Goal: Task Accomplishment & Management: Complete application form

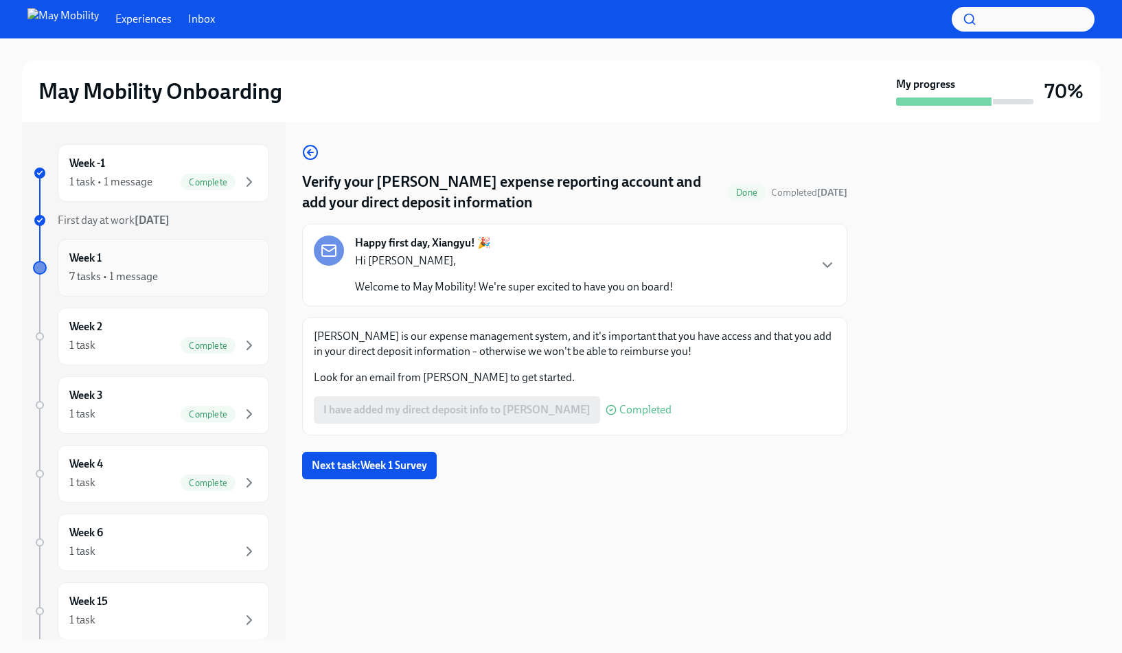
click at [167, 266] on div "Week 1 7 tasks • 1 message" at bounding box center [163, 268] width 188 height 34
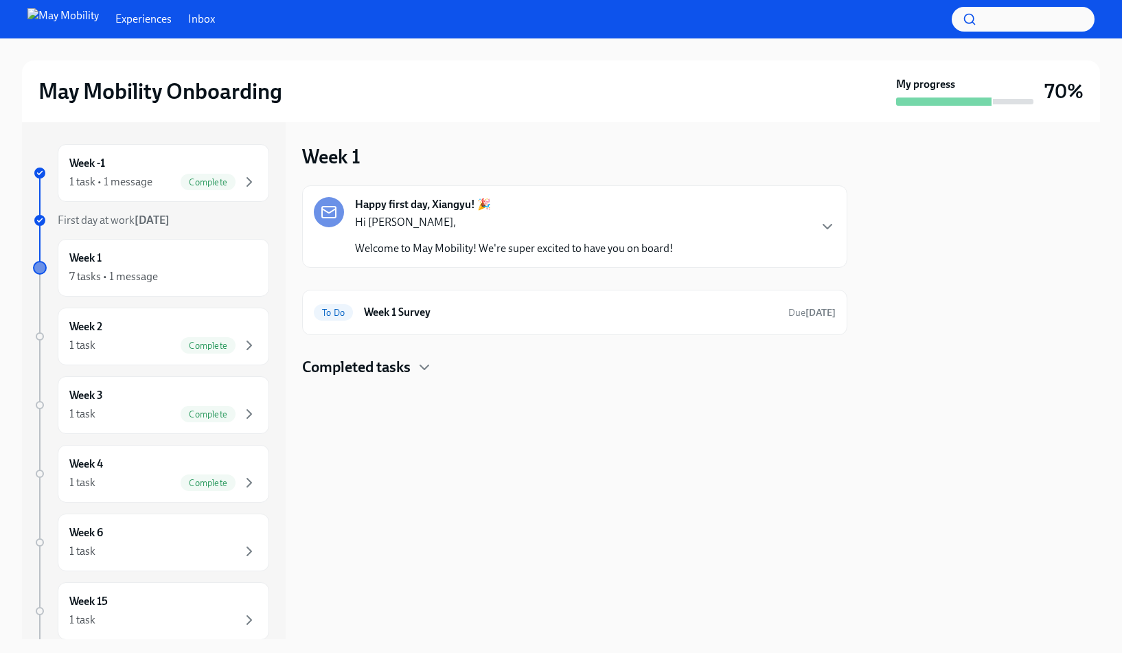
click at [391, 376] on h4 "Completed tasks" at bounding box center [356, 367] width 108 height 21
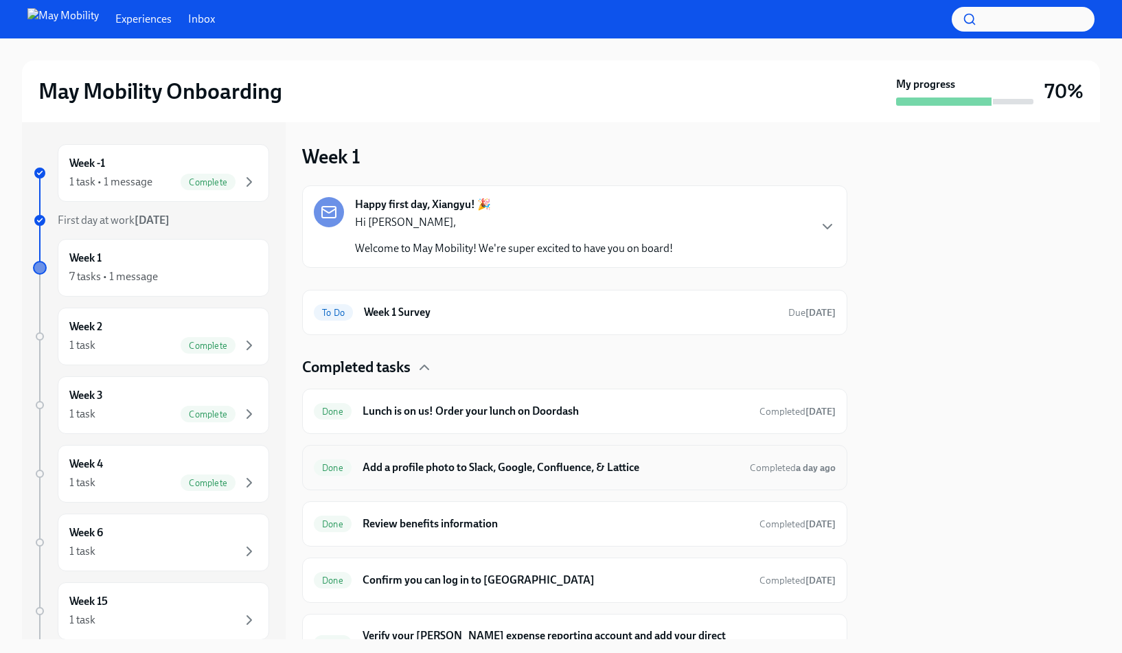
scroll to position [134, 0]
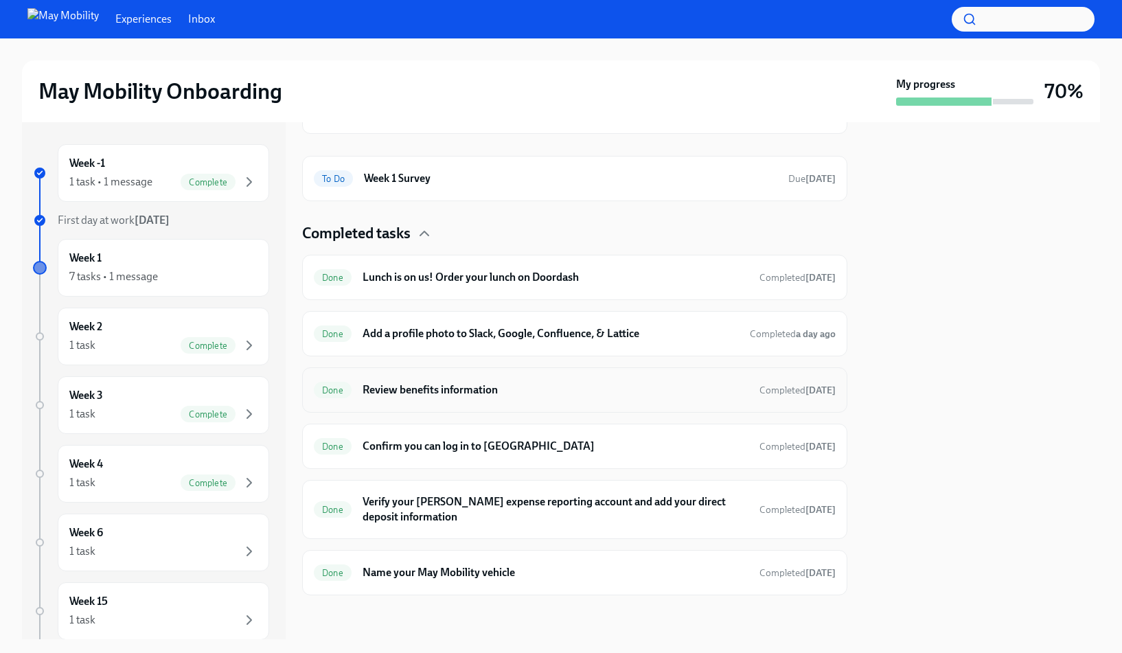
click at [489, 395] on h6 "Review benefits information" at bounding box center [556, 389] width 386 height 15
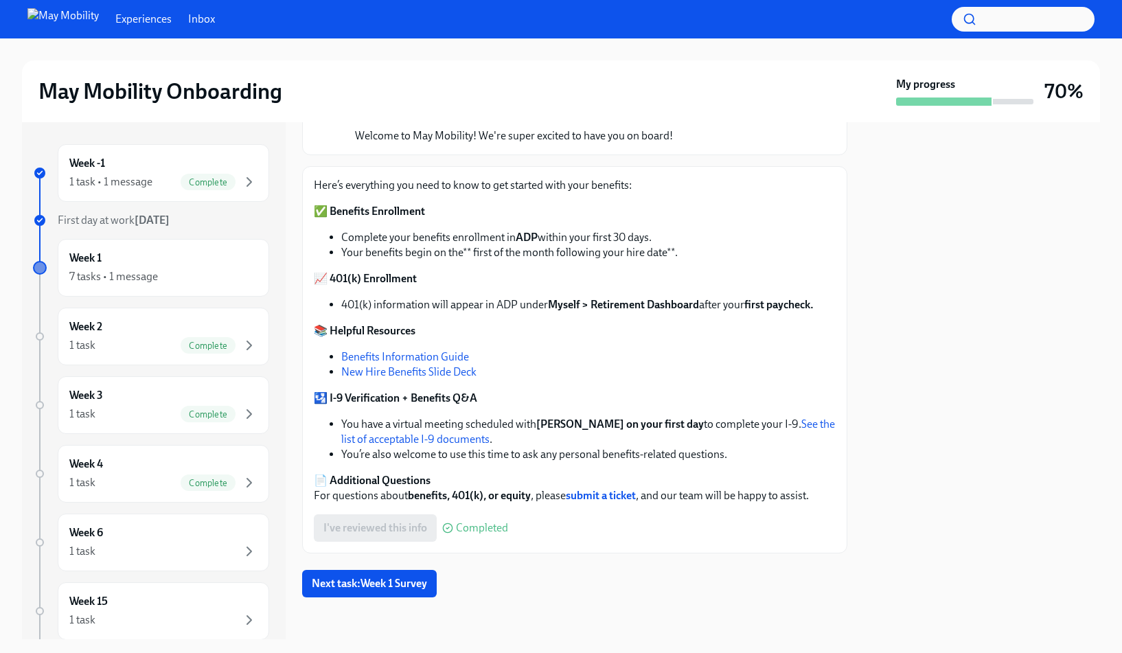
scroll to position [133, 0]
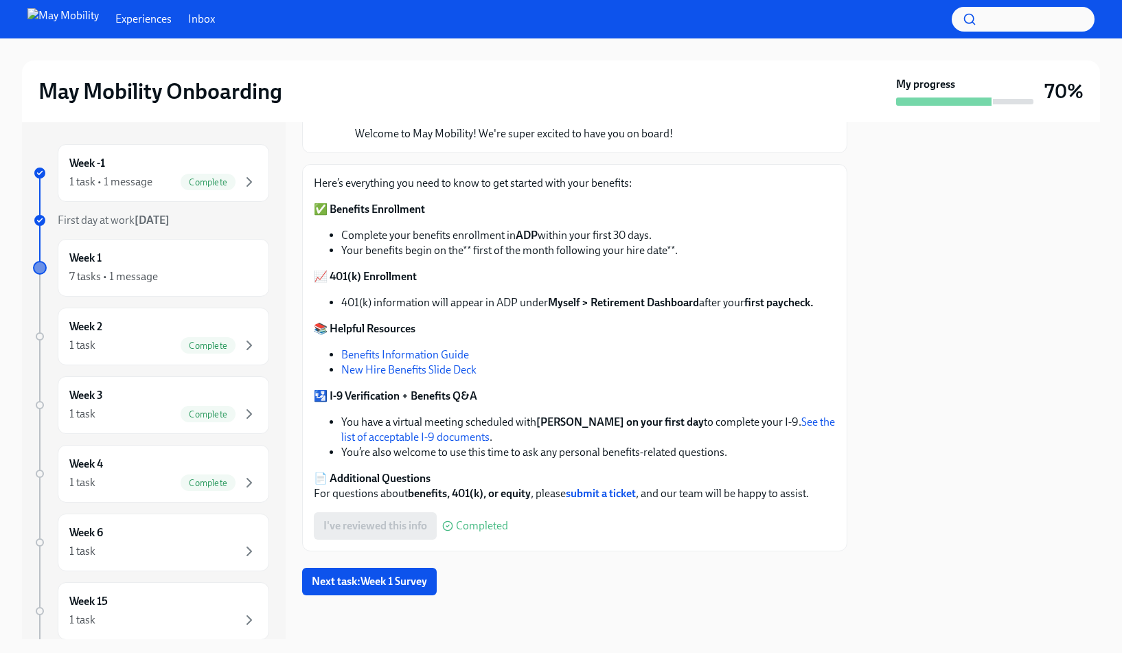
click at [441, 350] on link "Benefits Information Guide" at bounding box center [405, 354] width 128 height 13
click at [154, 322] on div "Week 2 1 task Complete" at bounding box center [163, 336] width 188 height 34
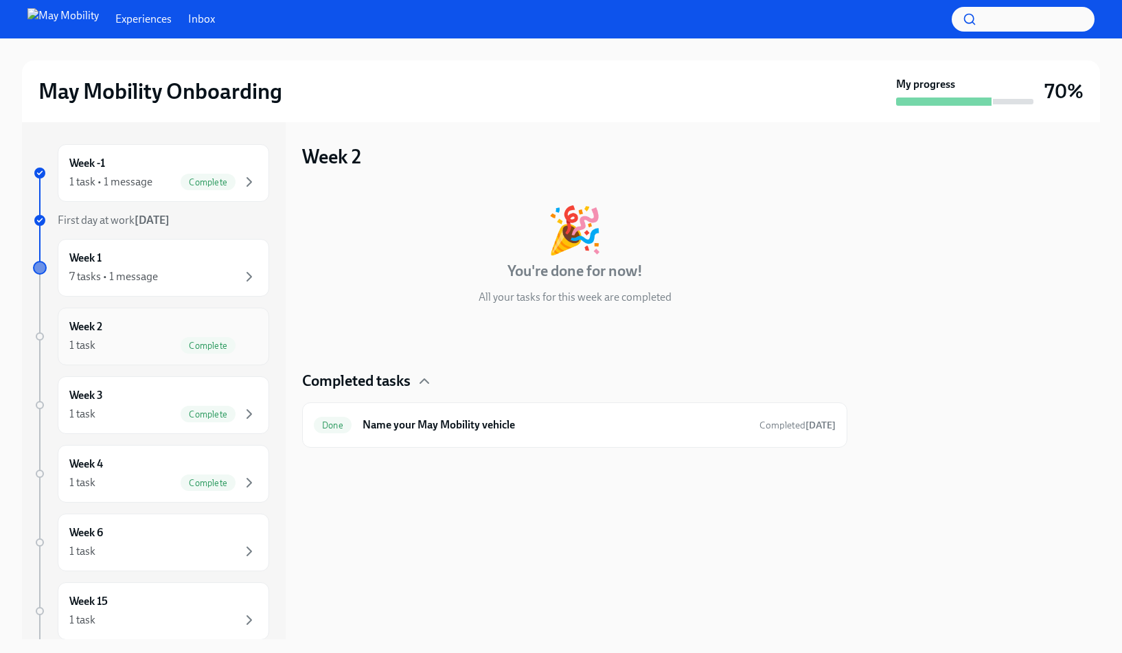
click at [169, 354] on div "Week 2 1 task Complete" at bounding box center [163, 337] width 211 height 58
click at [181, 407] on div "Complete" at bounding box center [208, 414] width 55 height 16
click at [189, 279] on div "7 tasks • 1 message" at bounding box center [163, 276] width 188 height 16
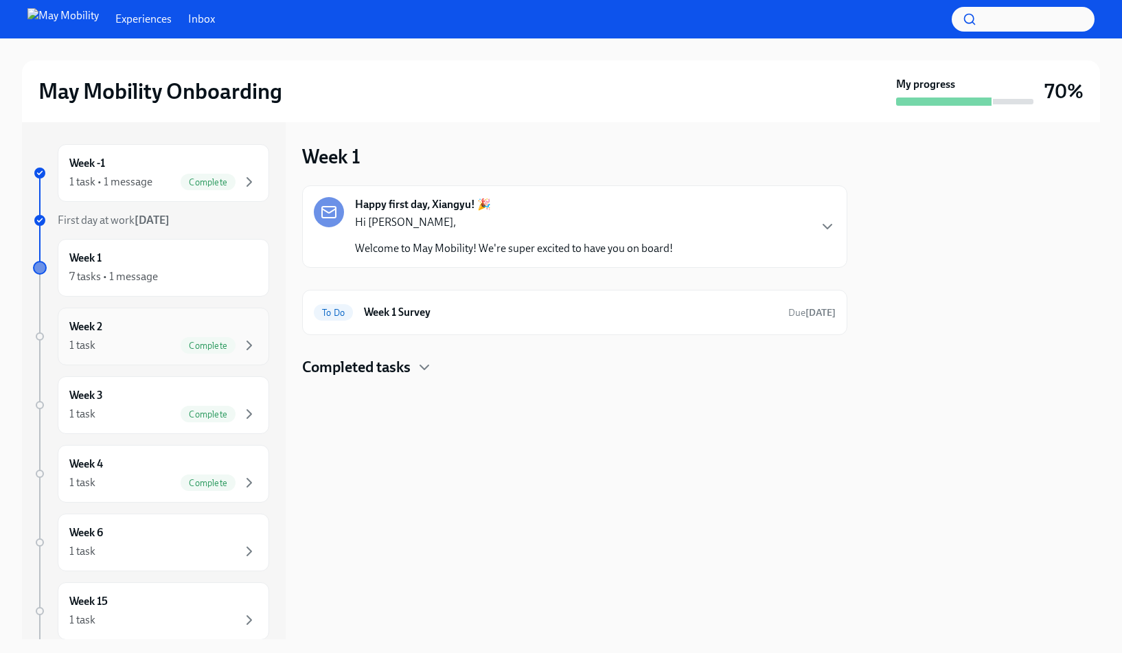
click at [217, 342] on span "Complete" at bounding box center [208, 346] width 55 height 10
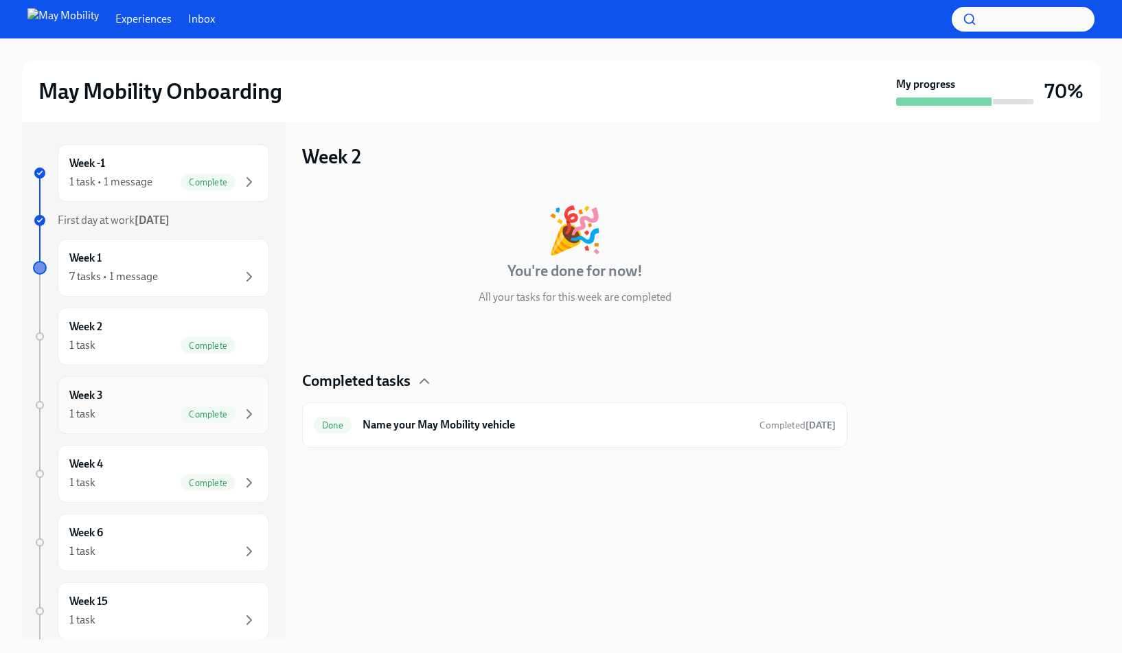
click at [192, 409] on span "Complete" at bounding box center [208, 414] width 55 height 10
click at [185, 466] on div "Week 4 1 task Complete" at bounding box center [163, 474] width 188 height 34
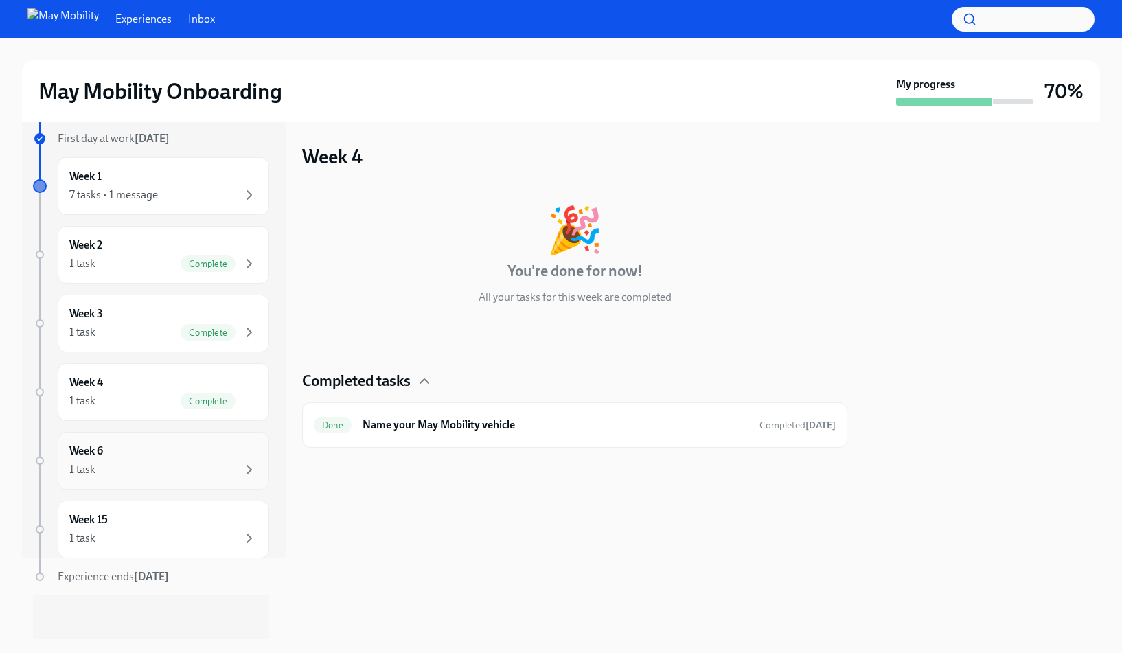
click at [188, 464] on div "1 task" at bounding box center [163, 469] width 188 height 16
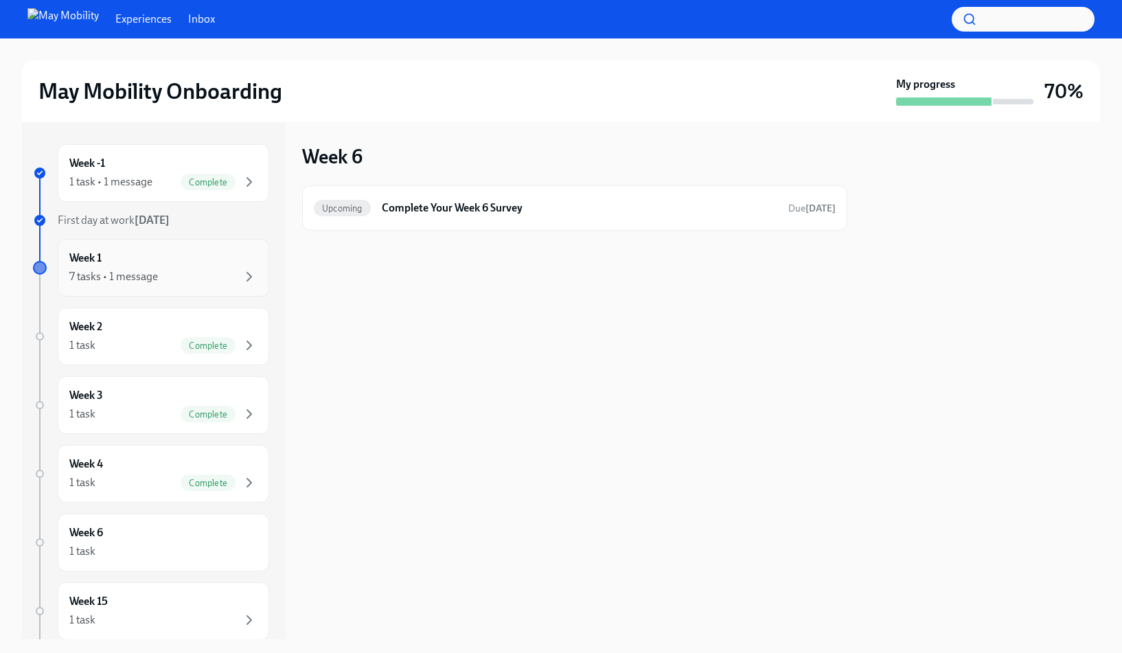
click at [198, 277] on div "7 tasks • 1 message" at bounding box center [163, 276] width 188 height 16
